Goal: Task Accomplishment & Management: Manage account settings

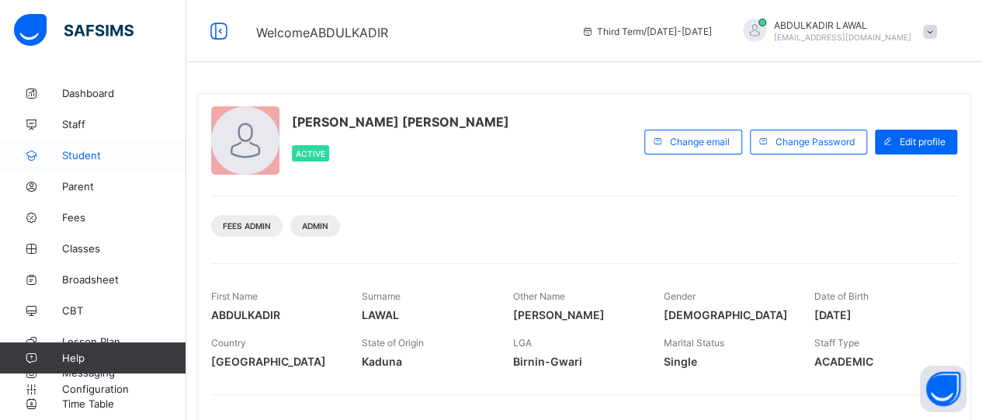
click at [80, 154] on span "Student" at bounding box center [124, 155] width 124 height 12
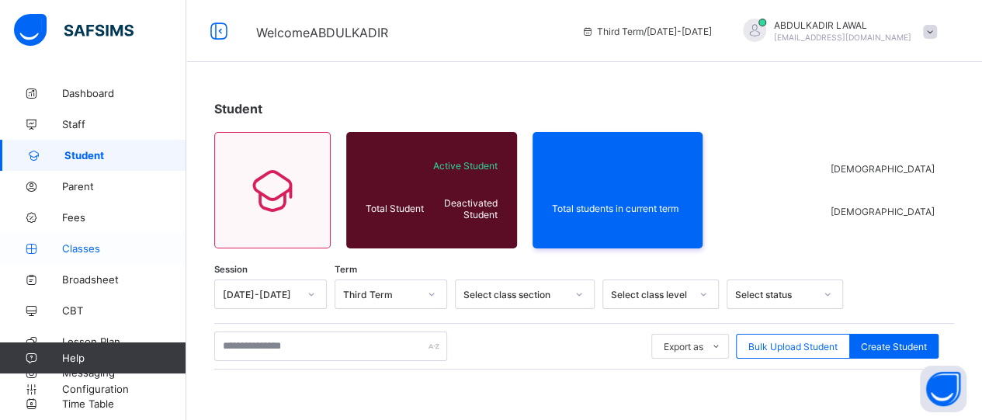
click at [79, 245] on span "Classes" at bounding box center [124, 248] width 124 height 12
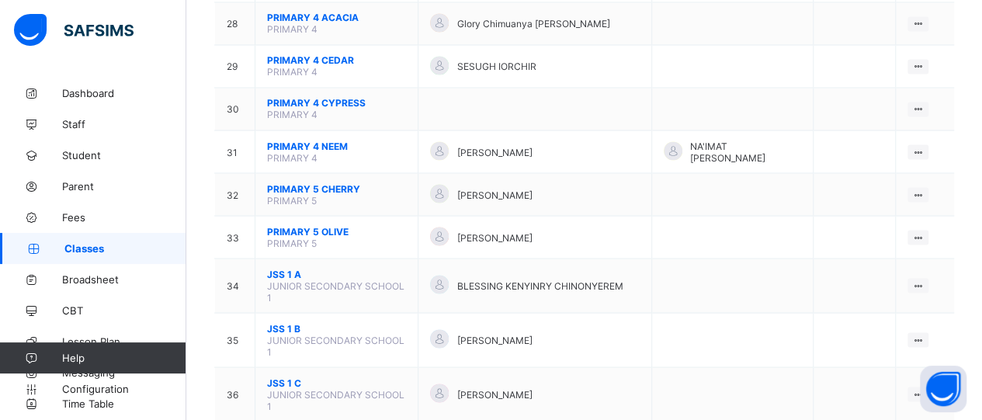
scroll to position [1397, 0]
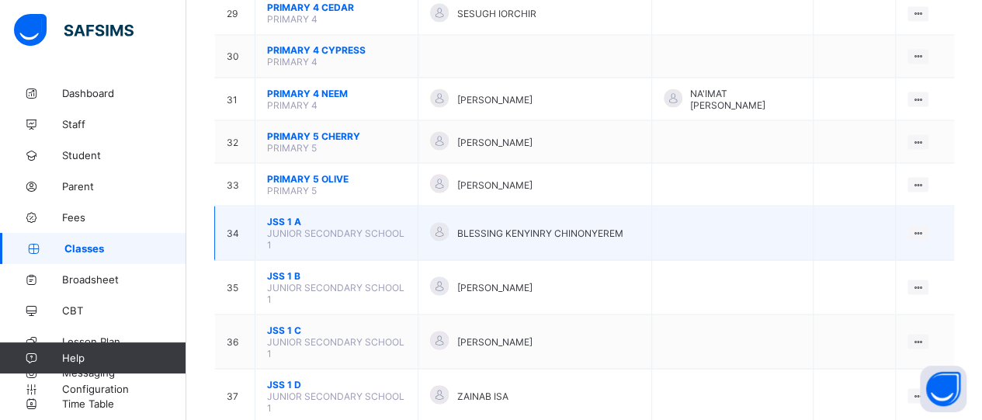
click at [406, 215] on span "JSS 1 A" at bounding box center [336, 221] width 139 height 12
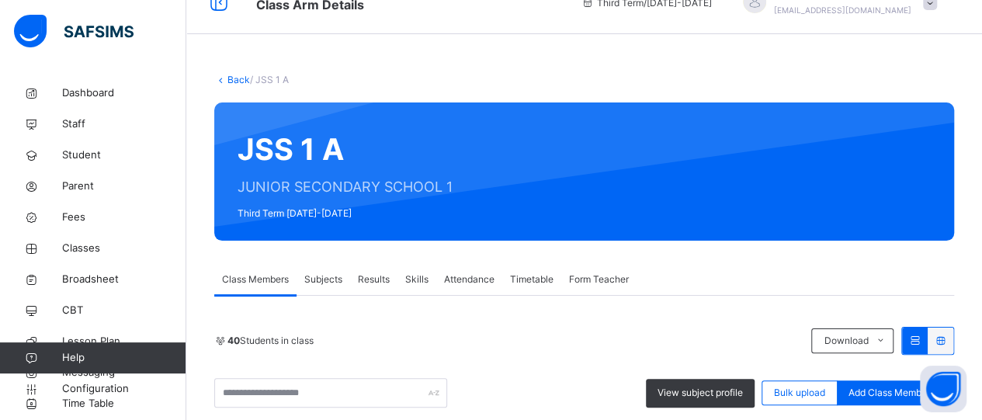
scroll to position [1397, 0]
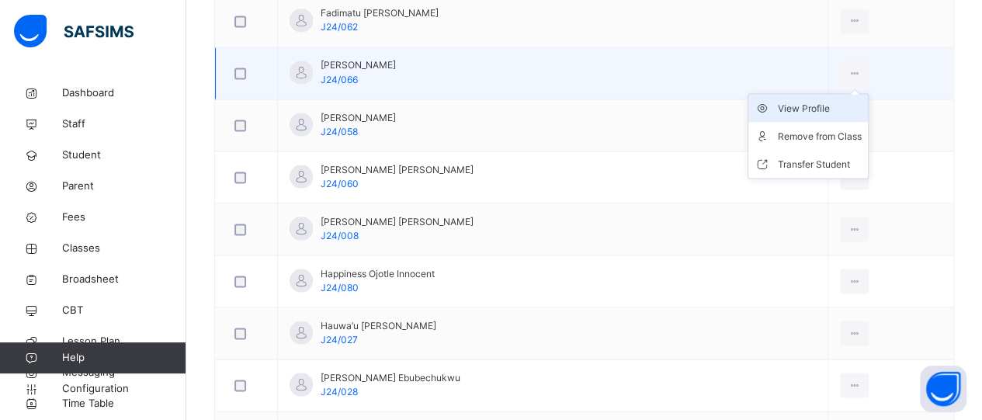
click at [814, 102] on div "View Profile" at bounding box center [820, 108] width 84 height 16
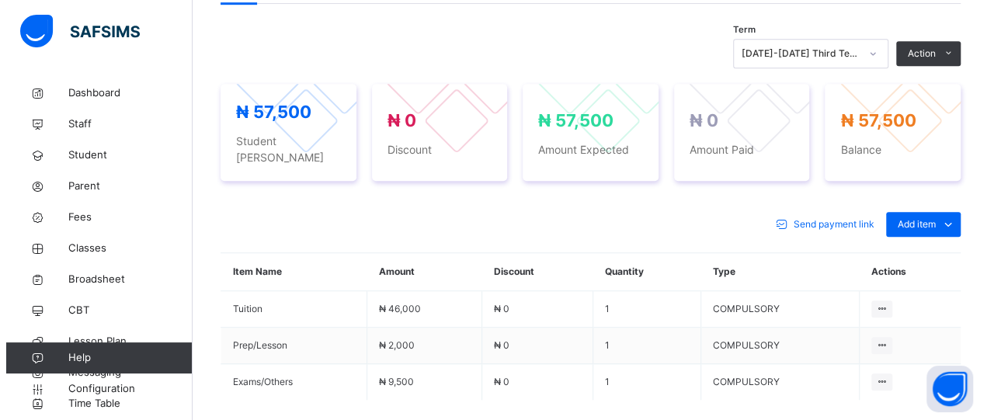
scroll to position [506, 0]
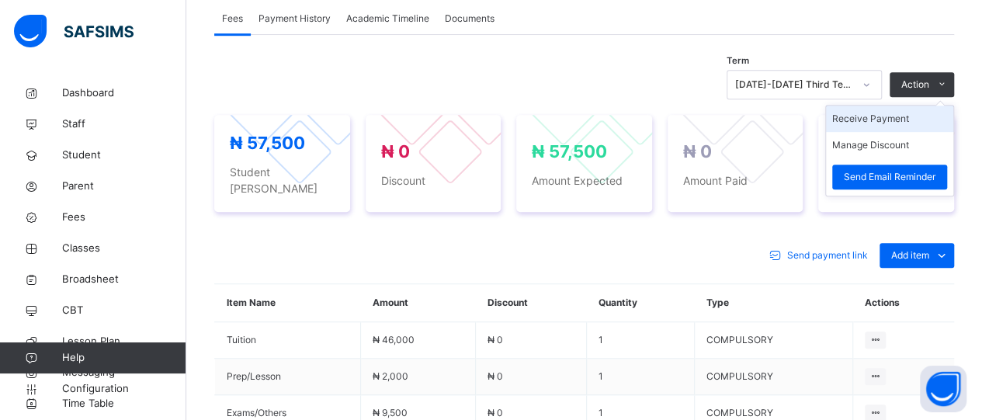
click at [918, 116] on li "Receive Payment" at bounding box center [889, 119] width 127 height 26
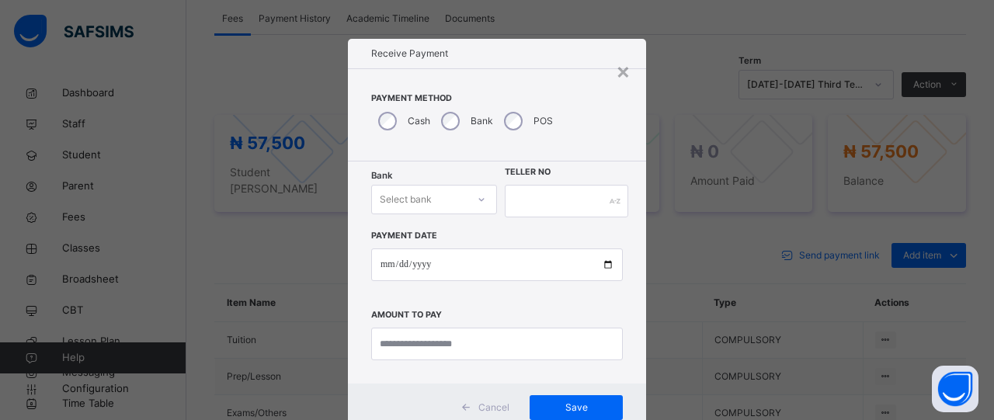
click at [472, 197] on div "Select bank" at bounding box center [434, 200] width 126 height 30
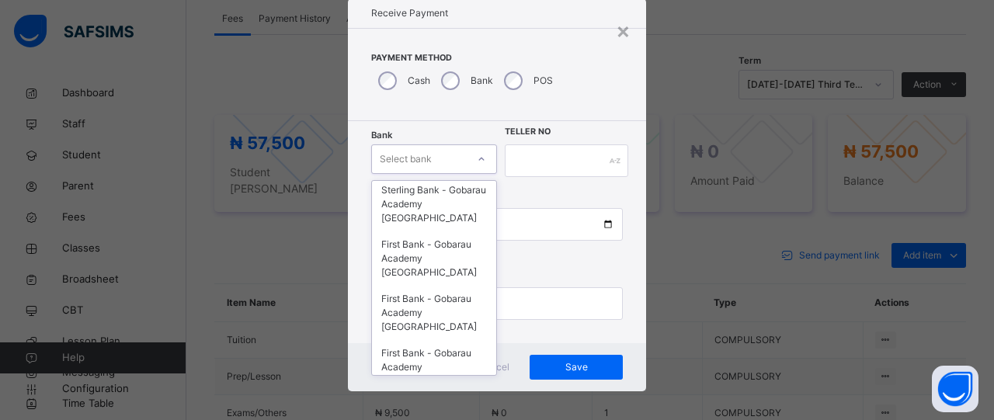
scroll to position [497, 0]
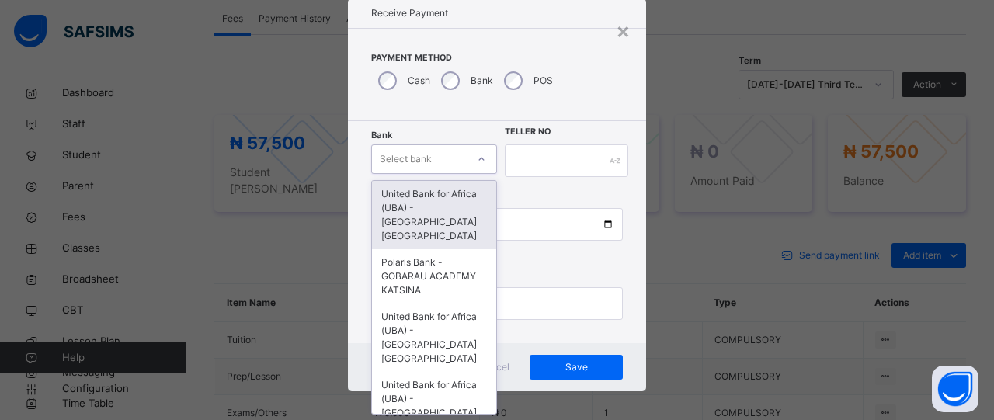
click at [468, 162] on div at bounding box center [481, 159] width 26 height 25
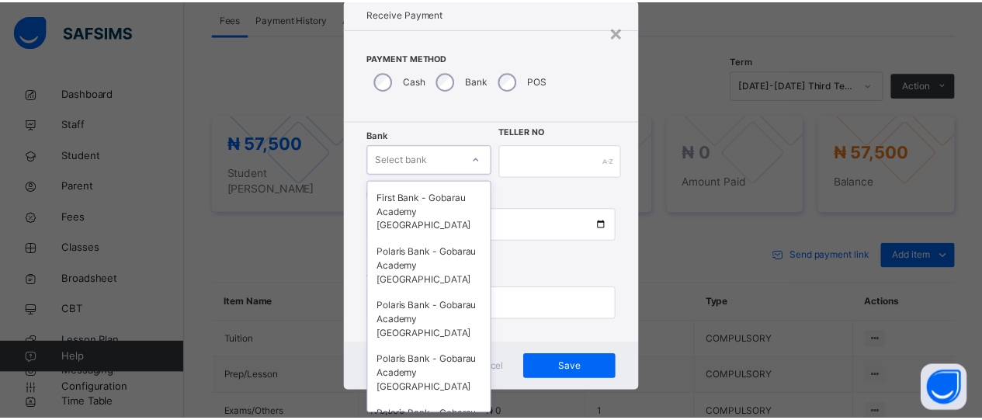
scroll to position [651, 0]
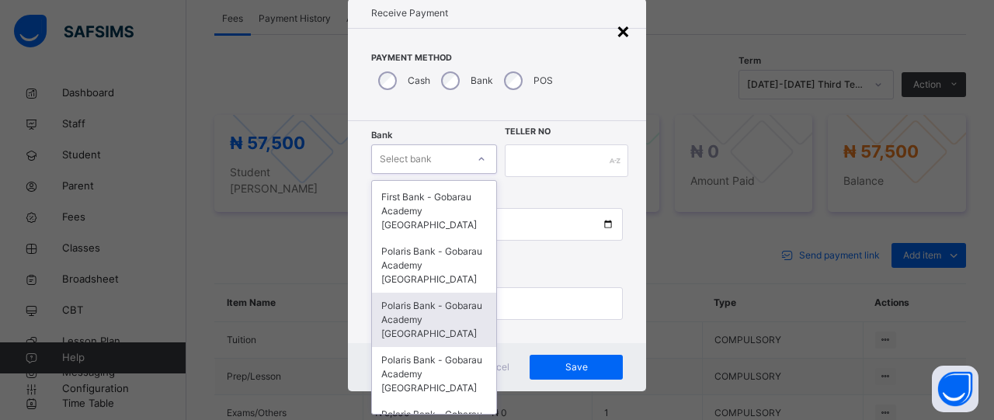
click at [616, 29] on div "×" at bounding box center [623, 30] width 15 height 33
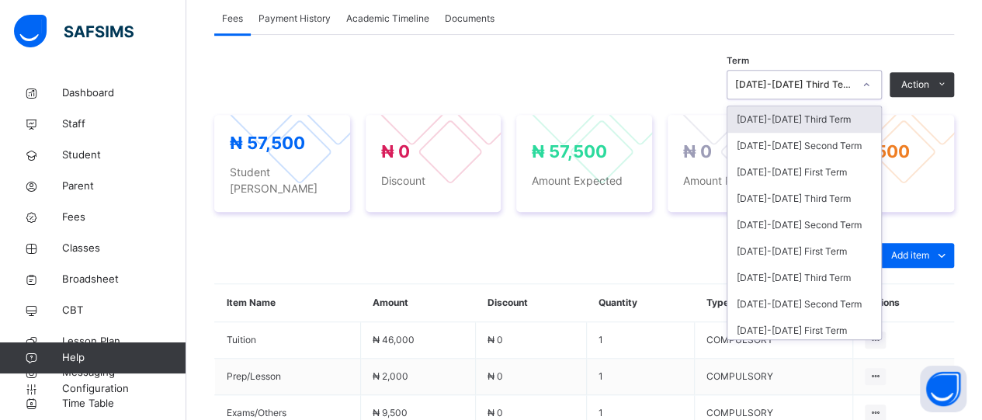
click at [871, 79] on icon at bounding box center [866, 85] width 9 height 16
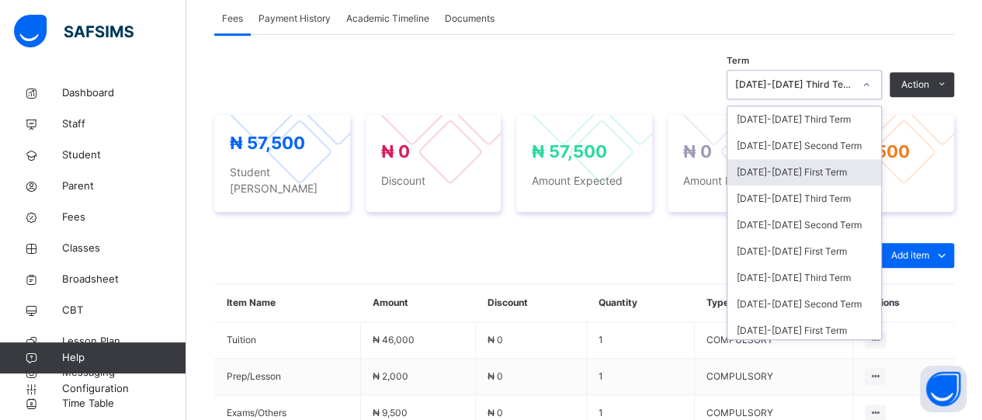
click at [845, 167] on div "[DATE]-[DATE] First Term" at bounding box center [804, 172] width 154 height 26
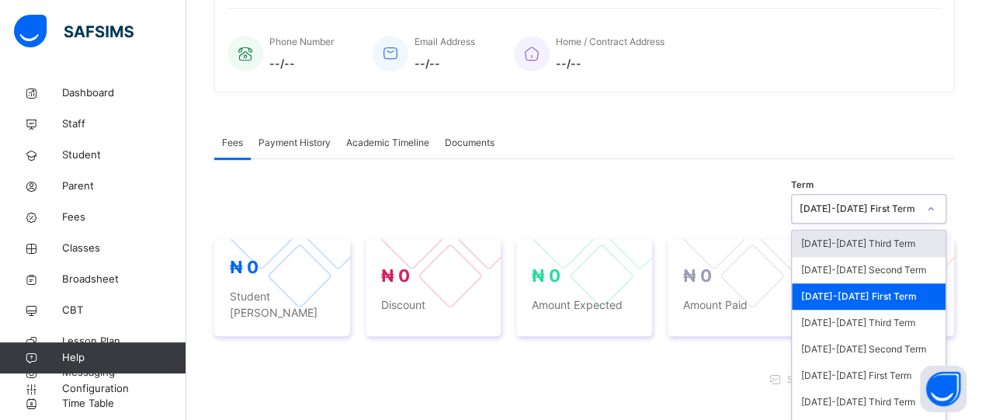
scroll to position [431, 0]
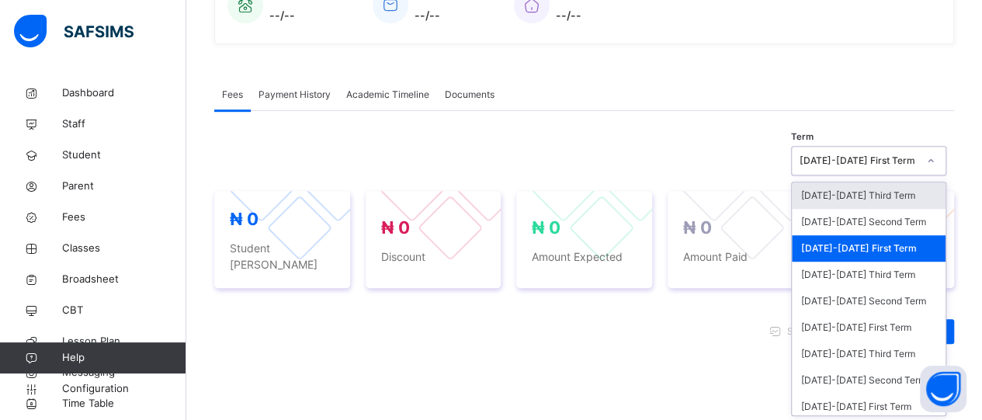
click at [936, 175] on div "option [DATE]-[DATE] First Term, selected. option [DATE]-[DATE] Third Term focu…" at bounding box center [868, 161] width 155 height 30
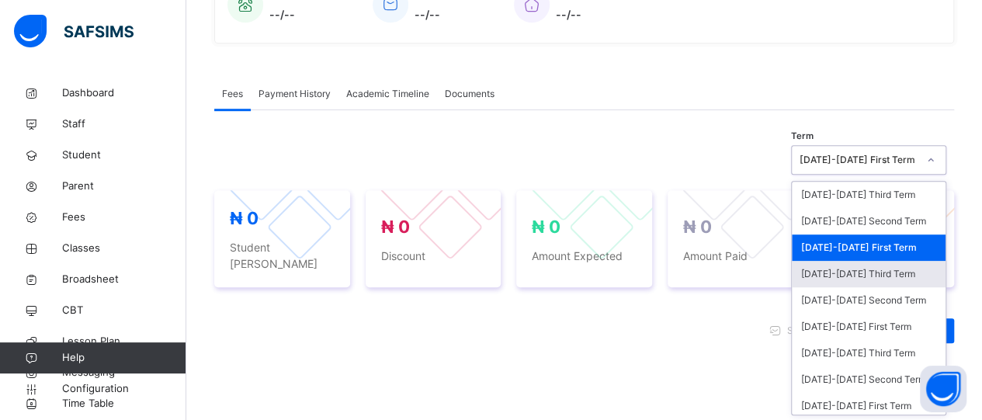
click at [894, 274] on div "[DATE]-[DATE] Third Term" at bounding box center [869, 274] width 154 height 26
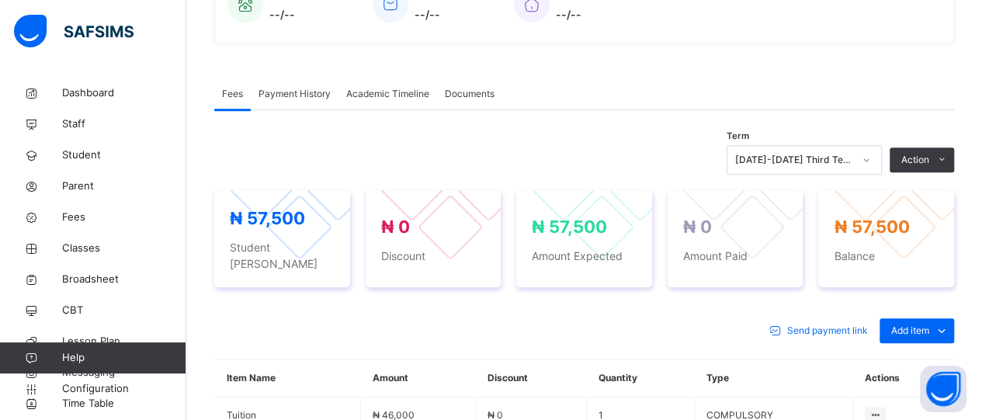
click at [981, 5] on div "× Delete Document This action would delete the document with name: from the sys…" at bounding box center [584, 158] width 796 height 1023
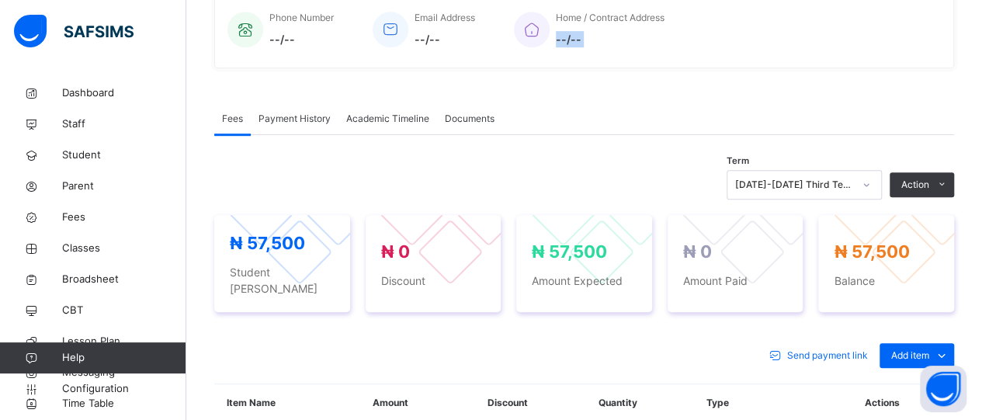
click at [981, 5] on div "× Delete Document This action would delete the document with name: from the sys…" at bounding box center [584, 183] width 796 height 1023
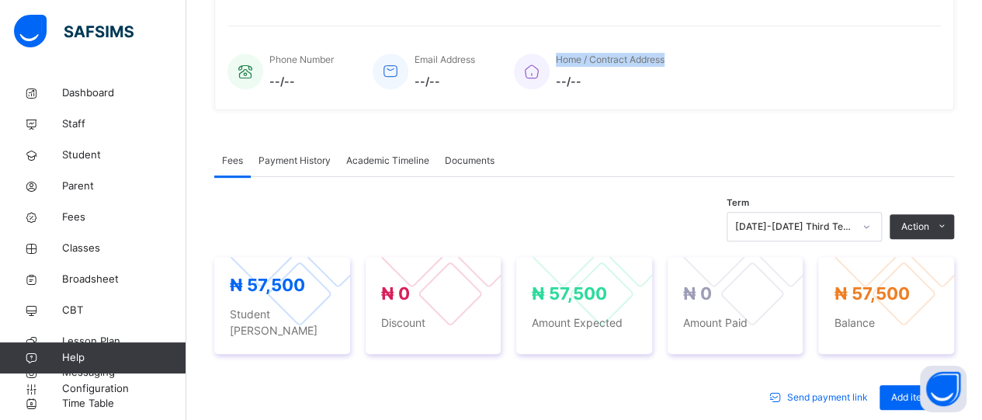
click at [981, 5] on div "× Delete Document This action would delete the document with name: from the sys…" at bounding box center [584, 225] width 796 height 1023
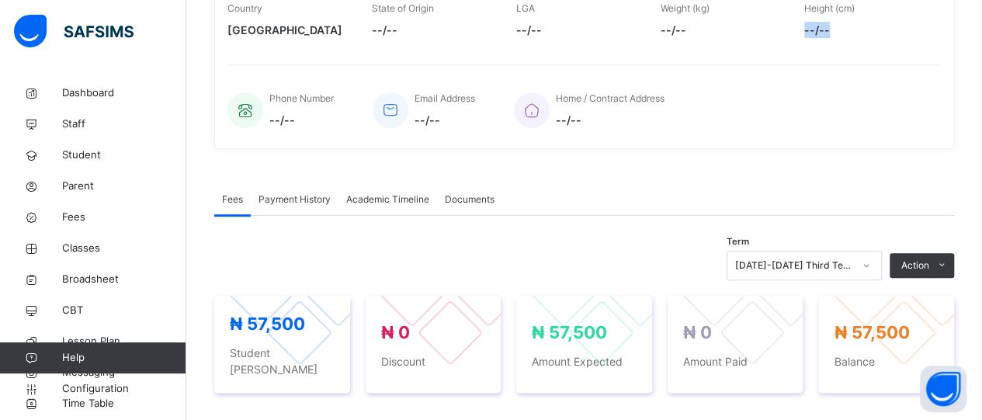
click at [981, 5] on div "× Delete Document This action would delete the document with name: from the sys…" at bounding box center [584, 263] width 796 height 1023
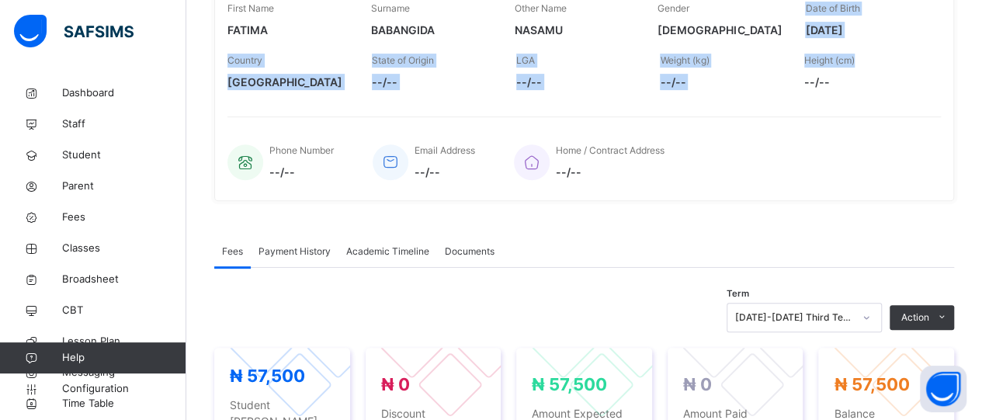
click at [981, 5] on div "× Delete Document This action would delete the document with name: from the sys…" at bounding box center [584, 315] width 796 height 1023
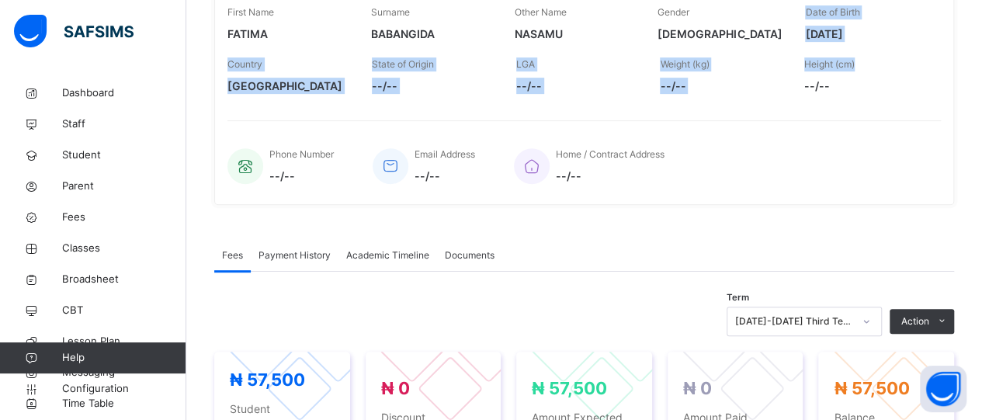
click at [981, 5] on div "× Delete Document This action would delete the document with name: from the sys…" at bounding box center [584, 319] width 796 height 1023
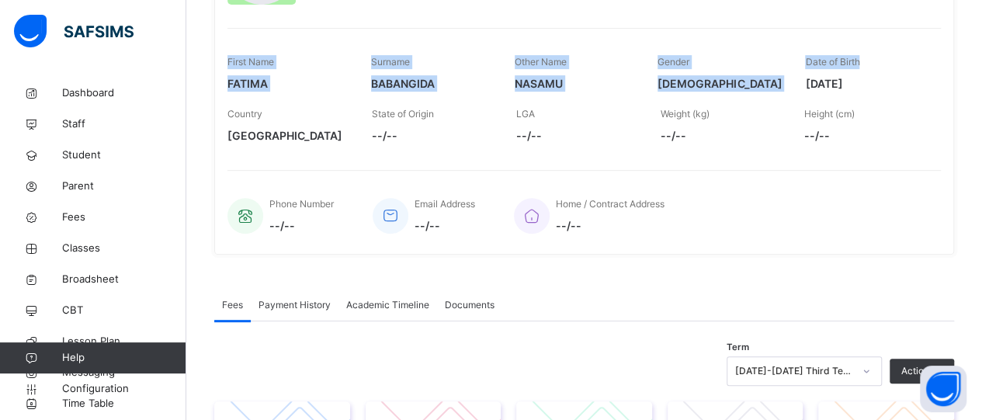
click at [981, 5] on div "× Delete Document This action would delete the document with name: from the sys…" at bounding box center [584, 369] width 796 height 1023
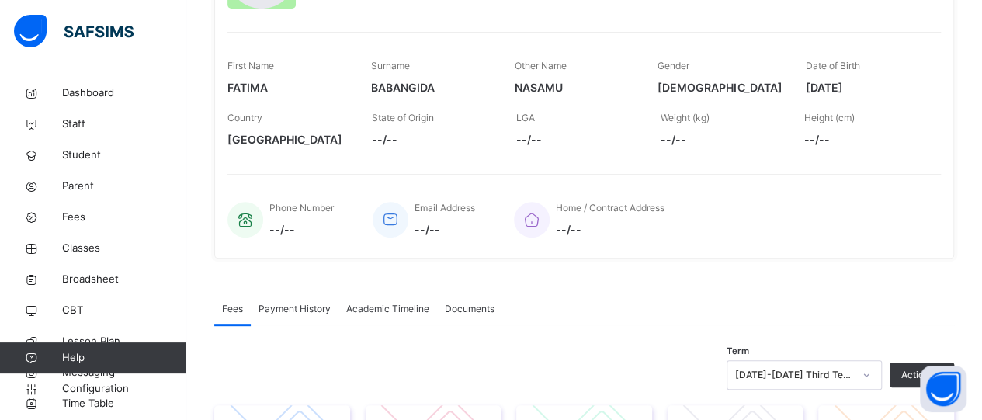
click at [941, 146] on div "Country [GEOGRAPHIC_DATA] State of Origin --/-- LGA --/-- Weight (kg) --/-- Hei…" at bounding box center [583, 129] width 713 height 52
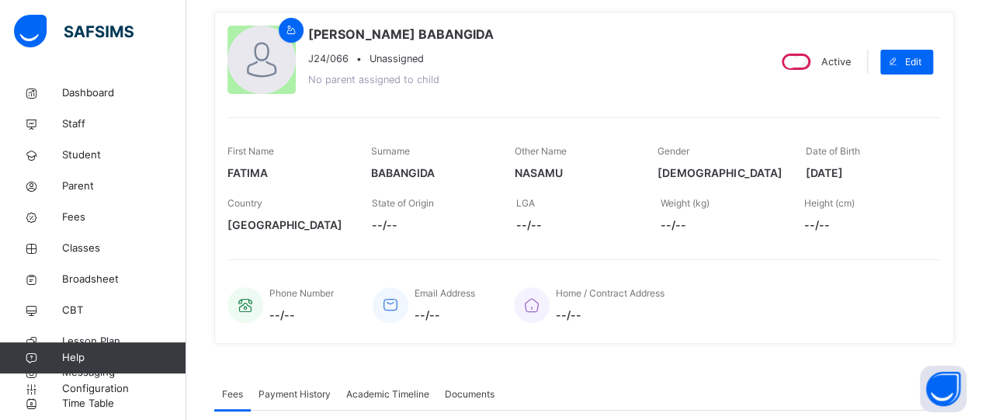
scroll to position [123, 0]
